Goal: Navigation & Orientation: Understand site structure

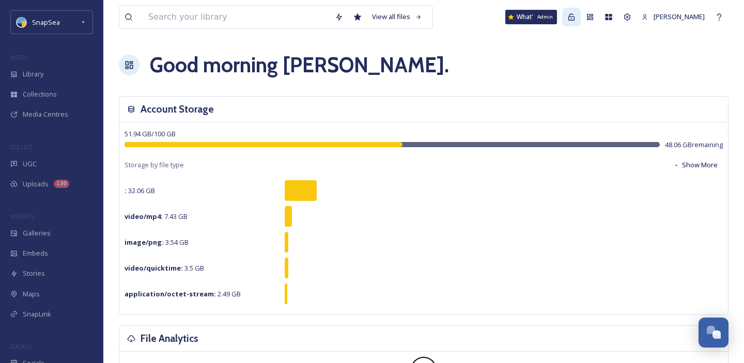
click at [573, 19] on icon at bounding box center [571, 17] width 8 height 8
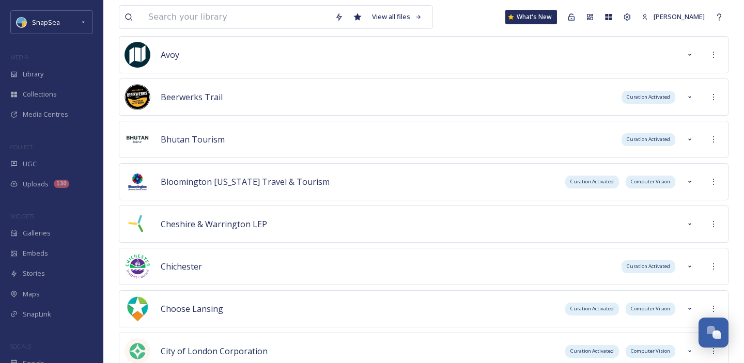
scroll to position [3807, 0]
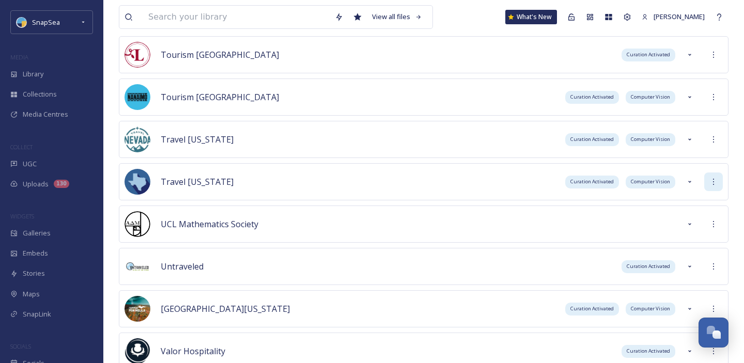
click at [714, 183] on icon at bounding box center [713, 182] width 8 height 8
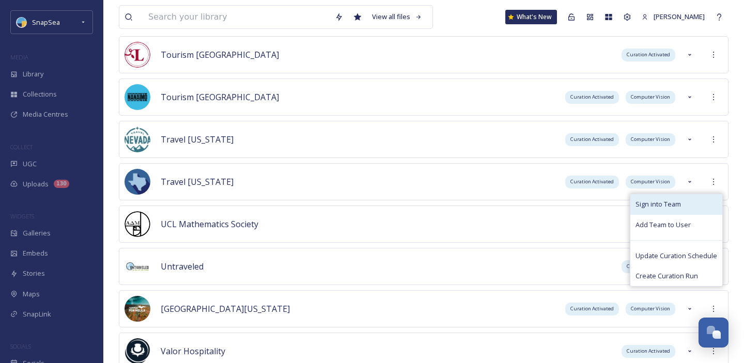
click at [679, 207] on span "Sign into Team" at bounding box center [657, 204] width 45 height 10
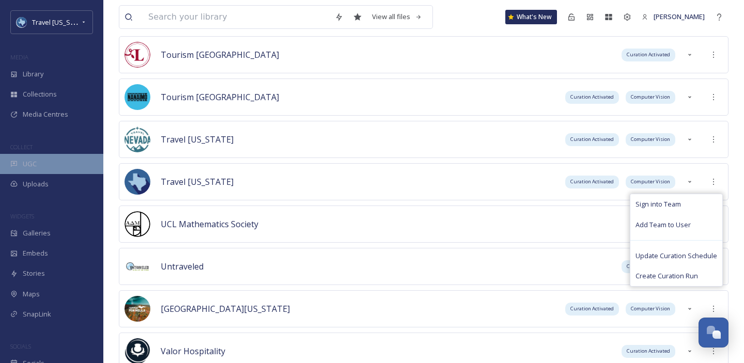
click at [59, 164] on div "UGC" at bounding box center [51, 164] width 103 height 20
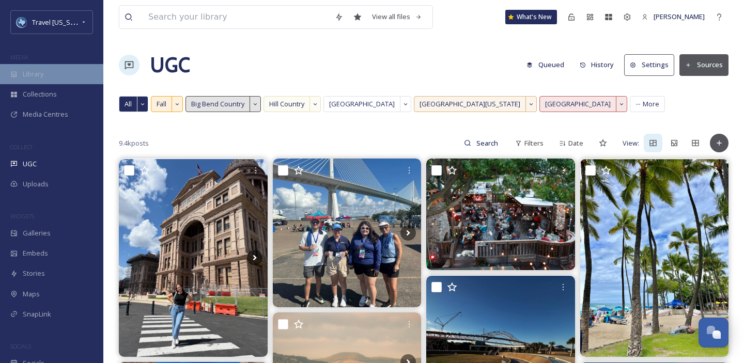
click at [37, 72] on span "Library" at bounding box center [33, 74] width 21 height 10
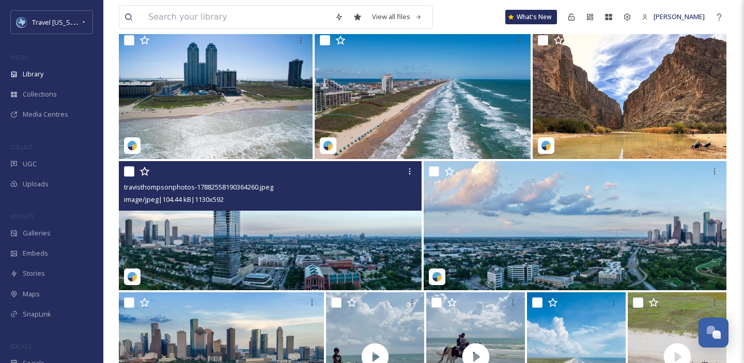
scroll to position [489, 0]
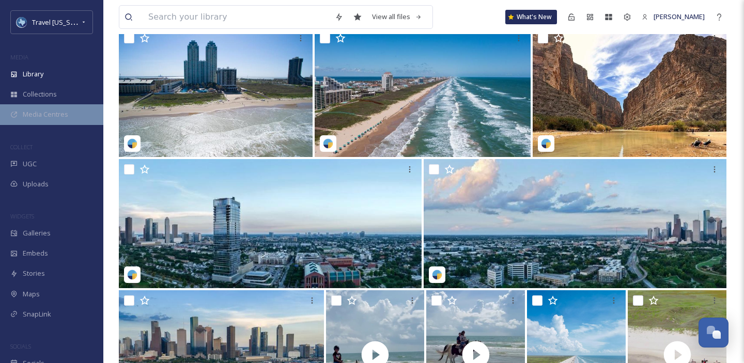
click at [69, 115] on div "Media Centres" at bounding box center [51, 114] width 103 height 20
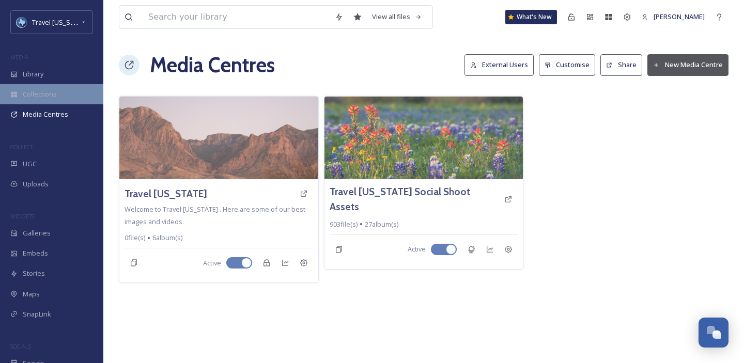
click at [74, 91] on div "Collections" at bounding box center [51, 94] width 103 height 20
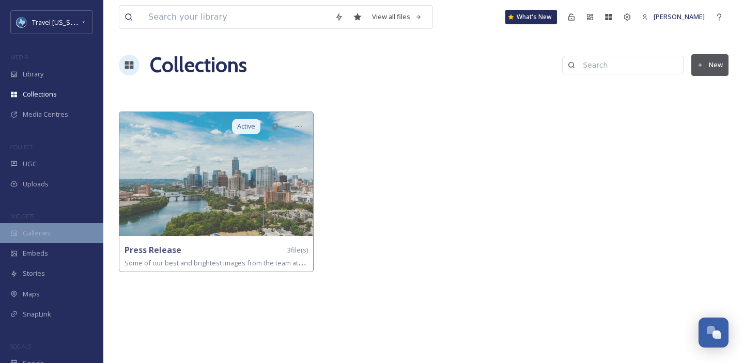
click at [37, 229] on span "Galleries" at bounding box center [37, 233] width 28 height 10
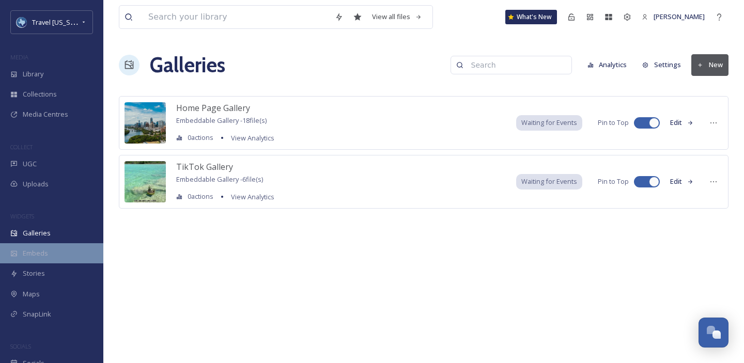
click at [40, 256] on span "Embeds" at bounding box center [35, 253] width 25 height 10
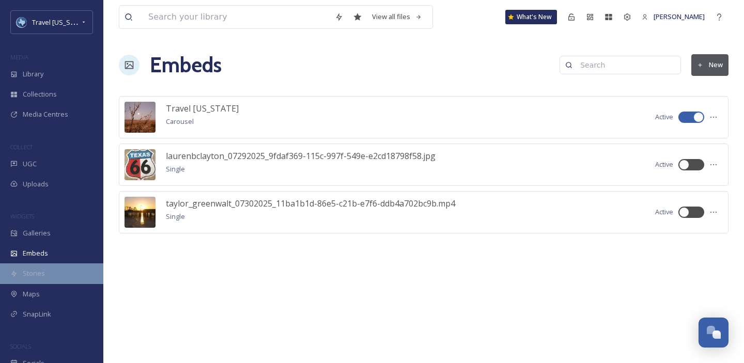
click at [38, 274] on span "Stories" at bounding box center [34, 274] width 22 height 10
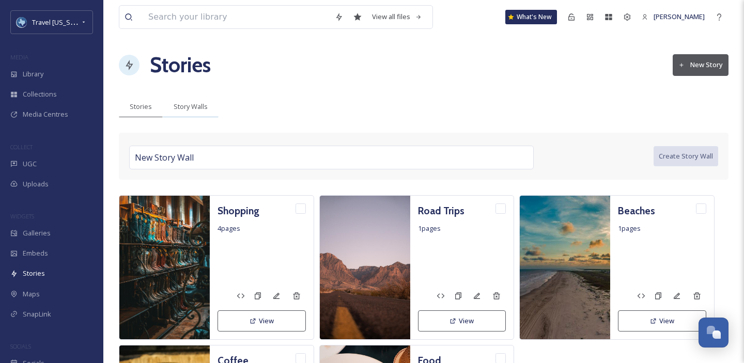
click at [191, 97] on div "Story Walls" at bounding box center [191, 106] width 56 height 21
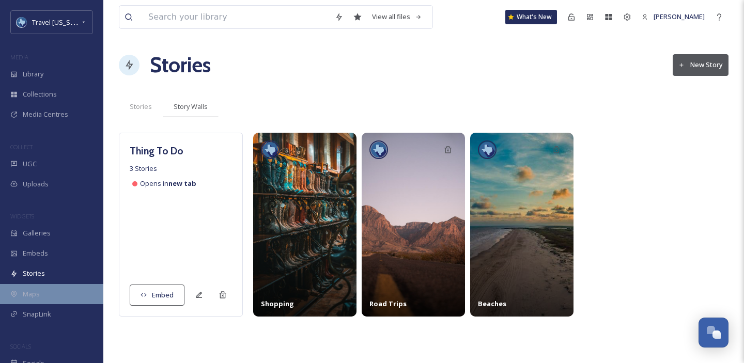
click at [30, 290] on span "Maps" at bounding box center [31, 294] width 17 height 10
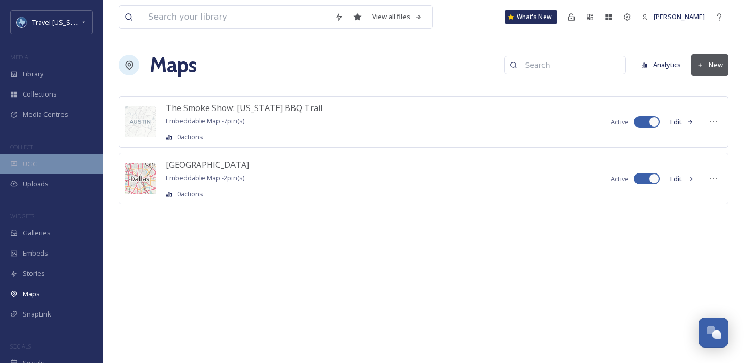
click at [34, 168] on div "UGC" at bounding box center [51, 164] width 103 height 20
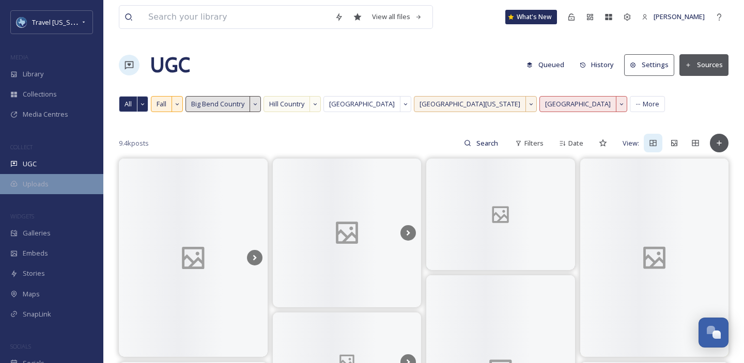
click at [28, 186] on span "Uploads" at bounding box center [36, 184] width 26 height 10
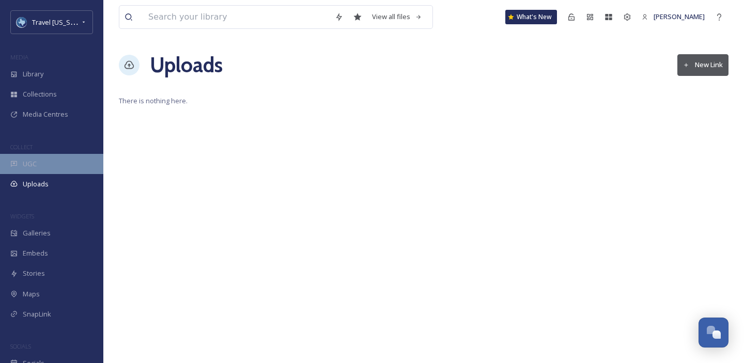
click at [58, 165] on div "UGC" at bounding box center [51, 164] width 103 height 20
